Goal: Task Accomplishment & Management: Use online tool/utility

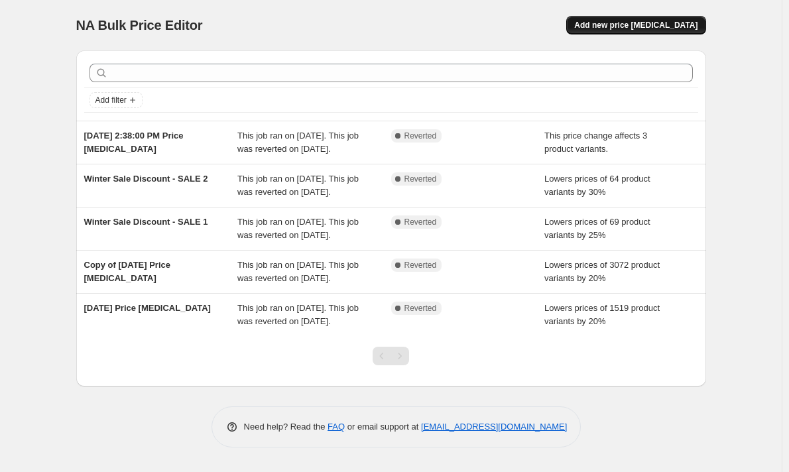
click at [664, 21] on span "Add new price [MEDICAL_DATA]" at bounding box center [635, 25] width 123 height 11
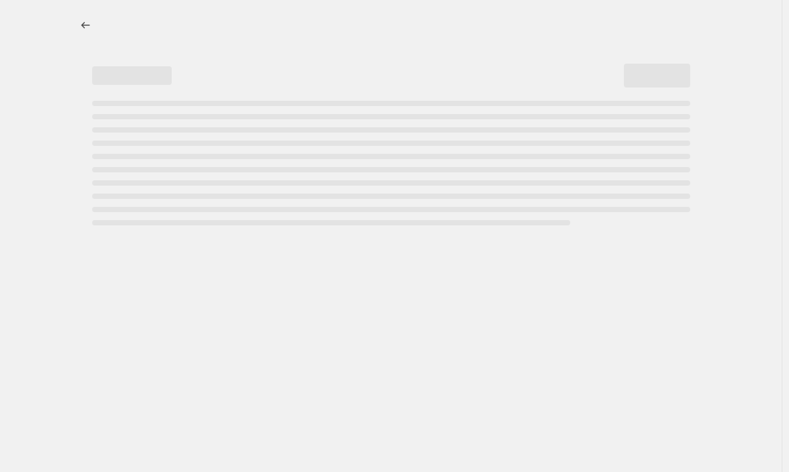
select select "percentage"
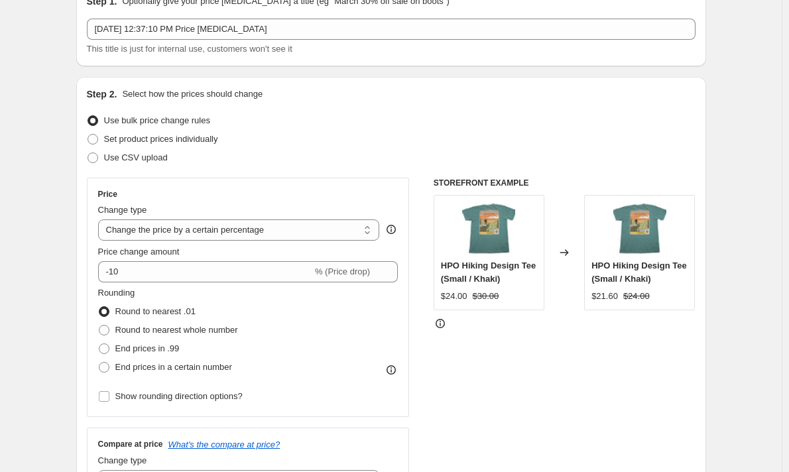
scroll to position [68, 0]
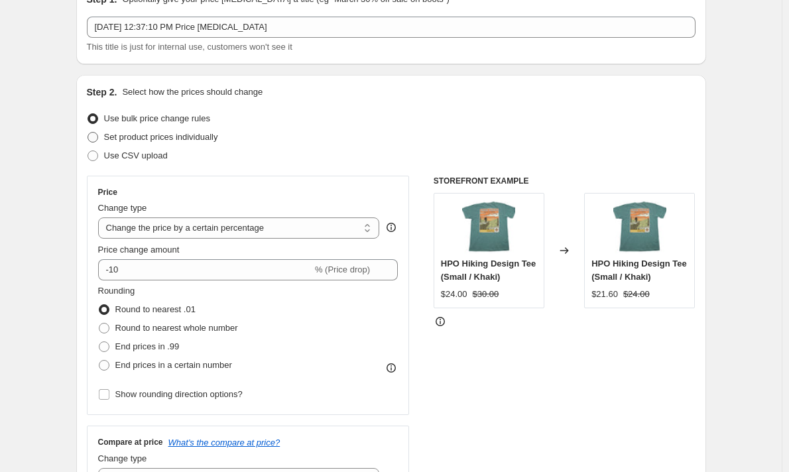
click at [170, 135] on span "Set product prices individually" at bounding box center [161, 137] width 114 height 10
click at [88, 133] on input "Set product prices individually" at bounding box center [88, 132] width 1 height 1
radio input "true"
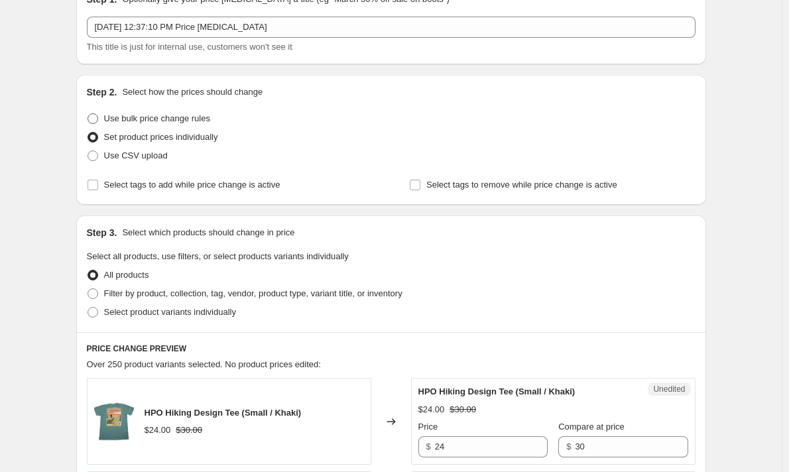
click at [159, 122] on span "Use bulk price change rules" at bounding box center [157, 118] width 106 height 10
click at [88, 114] on input "Use bulk price change rules" at bounding box center [88, 113] width 1 height 1
radio input "true"
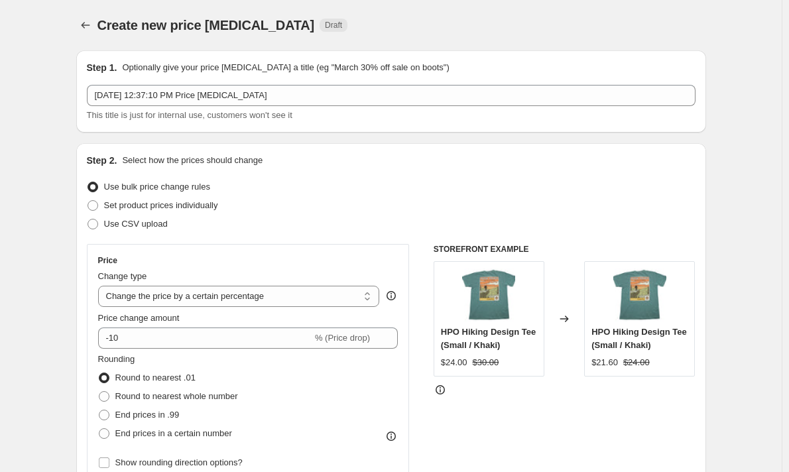
scroll to position [106, 0]
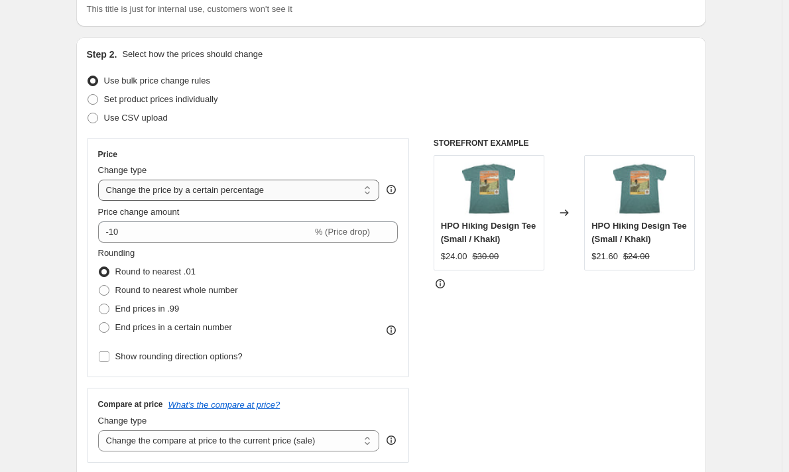
click at [227, 190] on select "Change the price to a certain amount Change the price by a certain amount Chang…" at bounding box center [239, 190] width 282 height 21
select select "by"
click at [101, 180] on select "Change the price to a certain amount Change the price by a certain amount Chang…" at bounding box center [239, 190] width 282 height 21
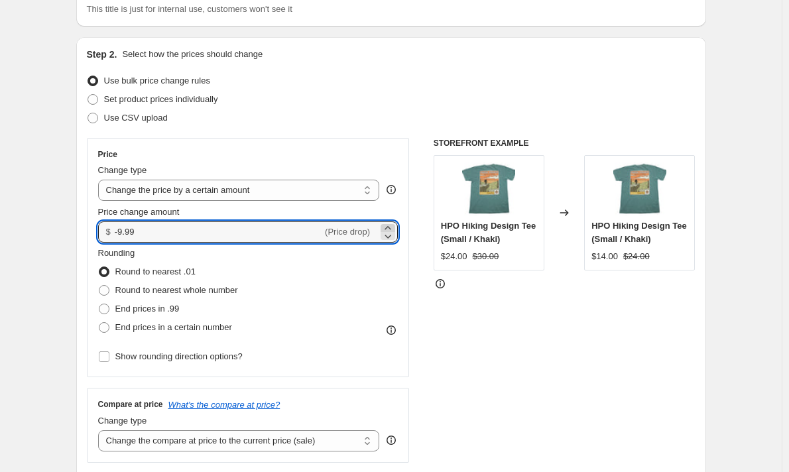
click at [388, 227] on icon at bounding box center [387, 228] width 13 height 13
type input "-9.97"
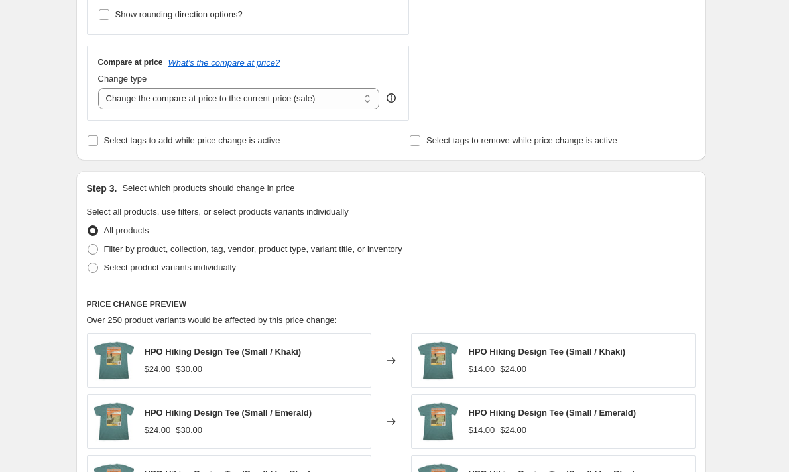
scroll to position [449, 0]
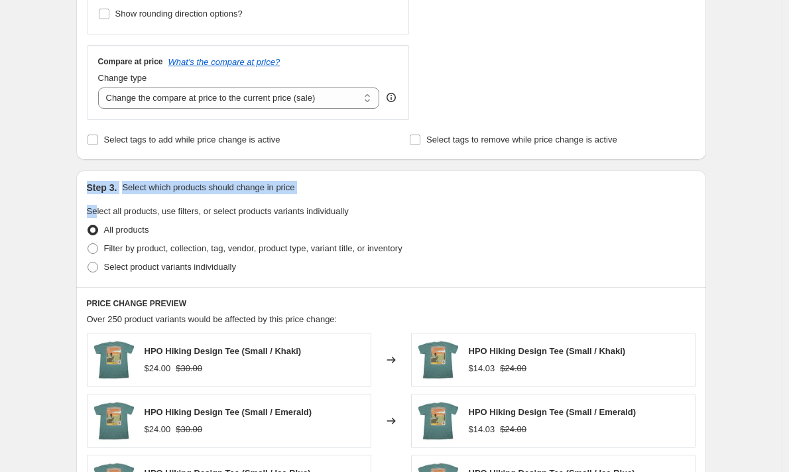
drag, startPoint x: 74, startPoint y: 192, endPoint x: 99, endPoint y: 209, distance: 30.0
click at [99, 209] on div "Step 1. Optionally give your price [MEDICAL_DATA] a title (eg "March 30% off sa…" at bounding box center [386, 193] width 641 height 1205
click at [54, 196] on div "Create new price [MEDICAL_DATA]. This page is ready Create new price [MEDICAL_D…" at bounding box center [391, 214] width 782 height 1326
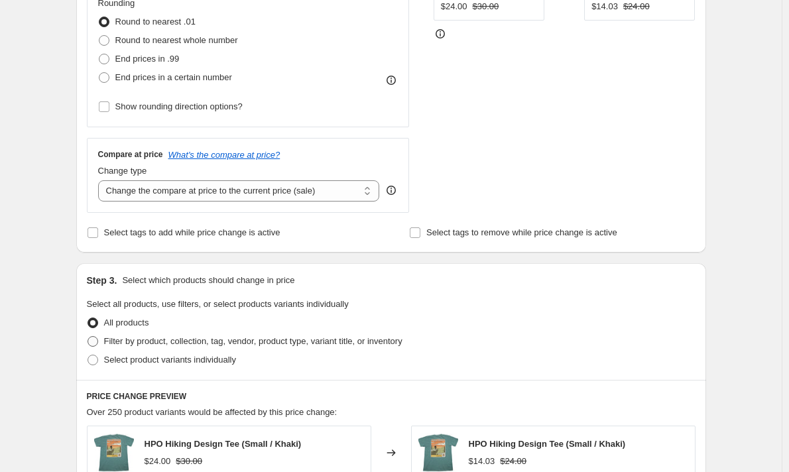
scroll to position [0, 0]
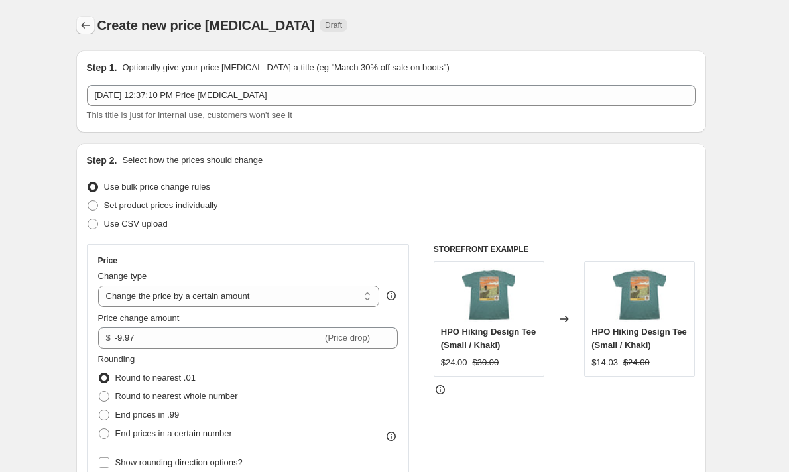
click at [92, 25] on icon "Price change jobs" at bounding box center [85, 25] width 13 height 13
